Goal: Information Seeking & Learning: Learn about a topic

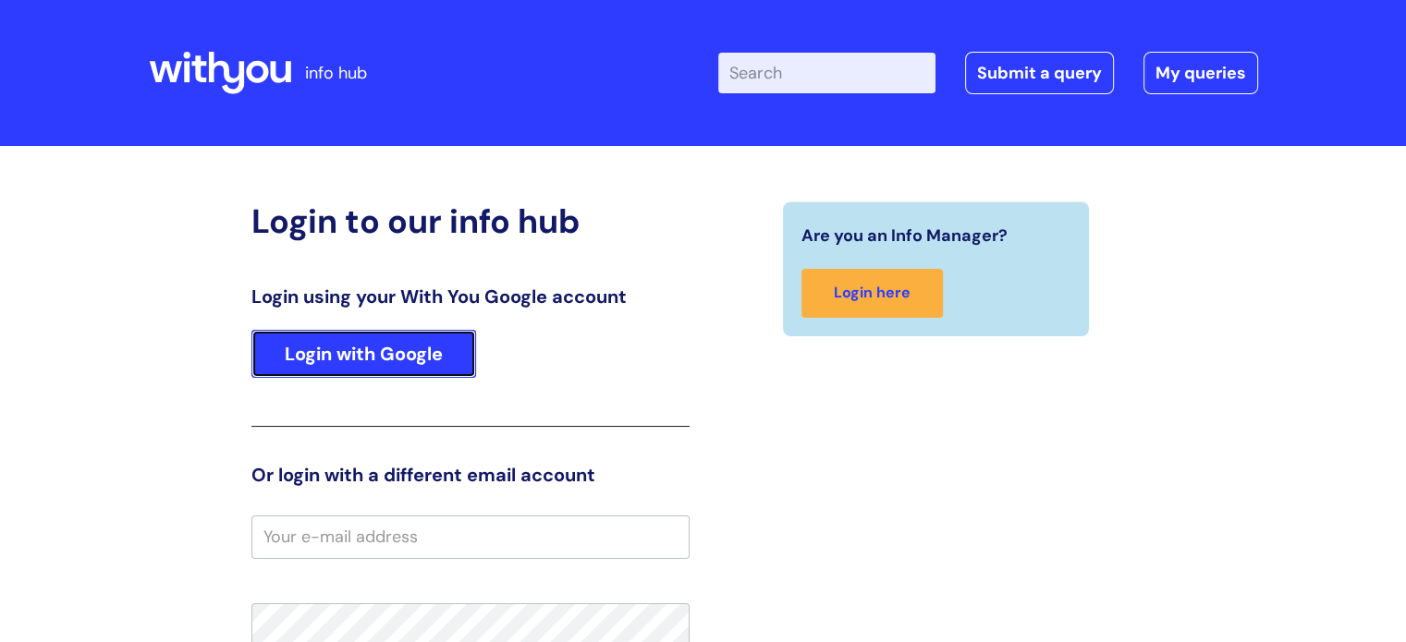
click at [358, 363] on link "Login with Google" at bounding box center [363, 354] width 225 height 48
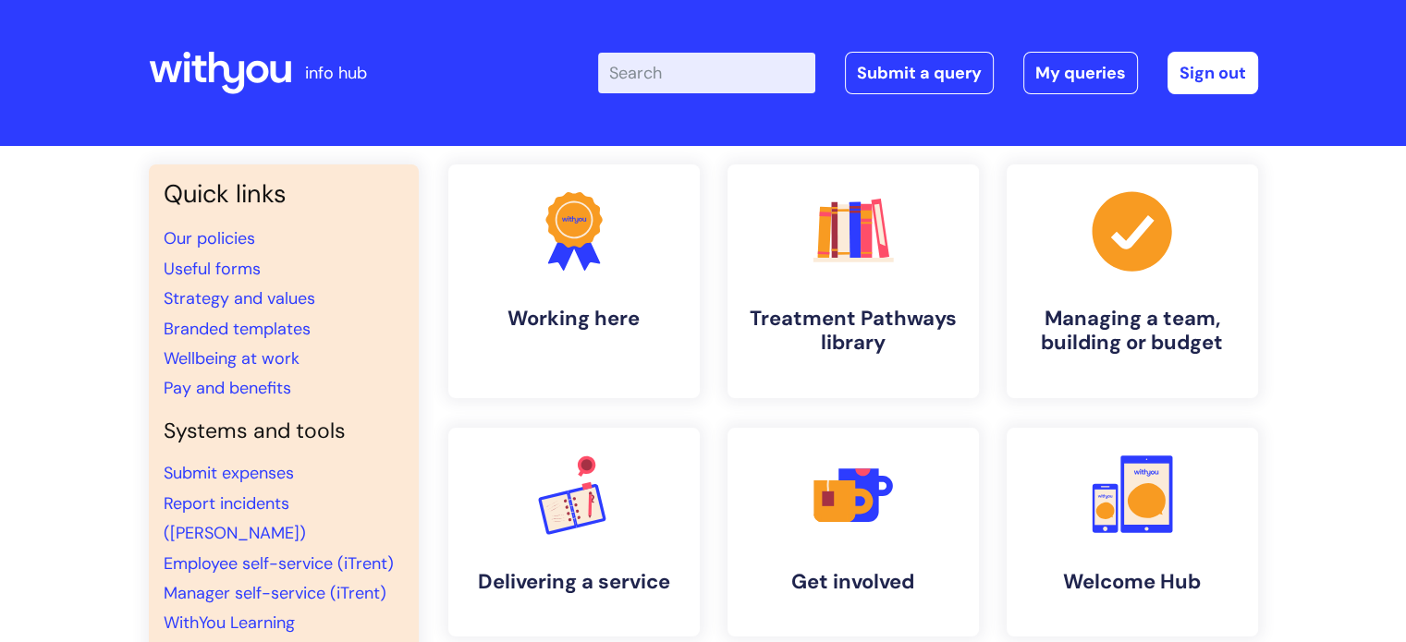
click at [698, 67] on input "Enter your search term here..." at bounding box center [706, 73] width 217 height 41
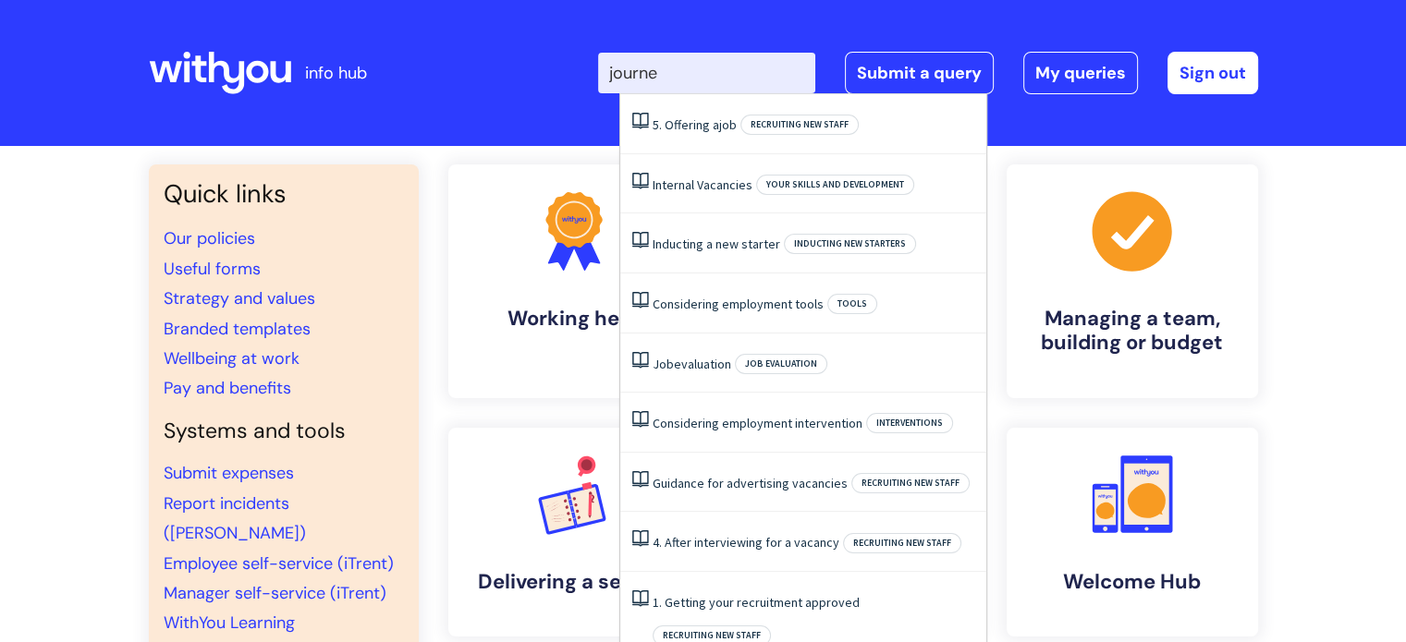
type input "journey"
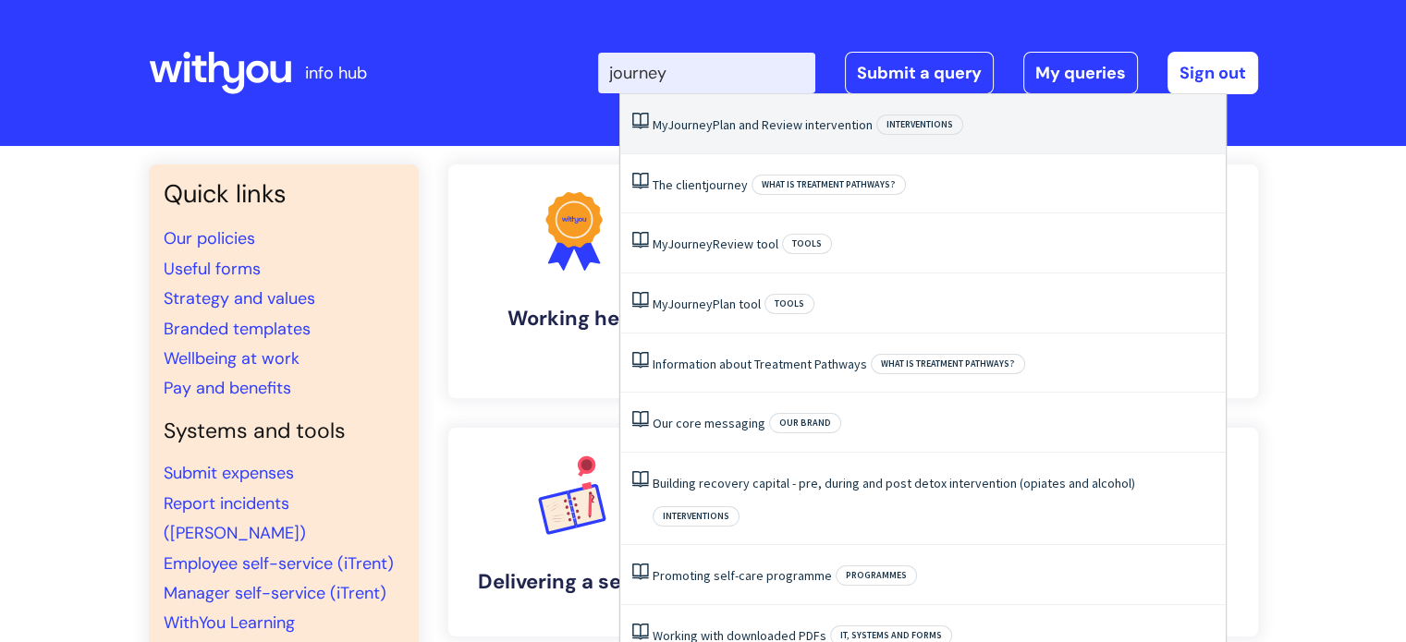
click at [717, 116] on link "My Journey Plan and Review intervention" at bounding box center [763, 124] width 220 height 17
